Goal: Book appointment/travel/reservation

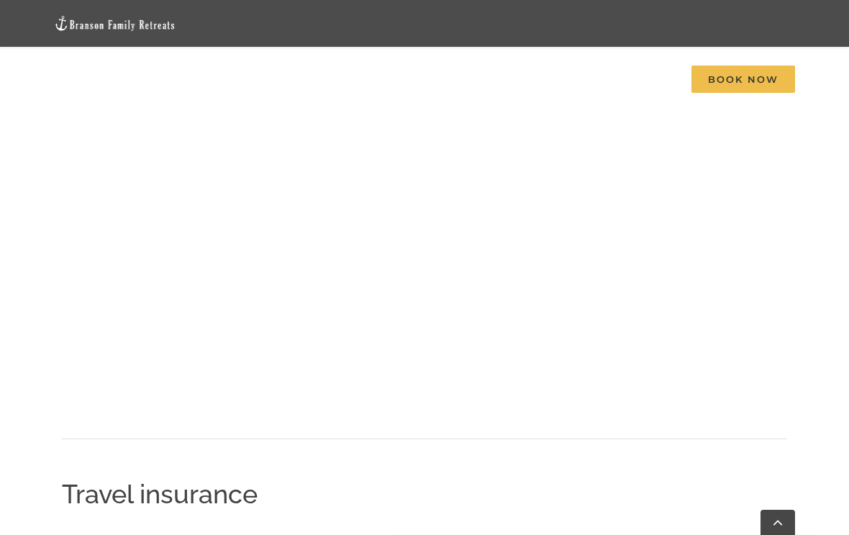
scroll to position [1043, 0]
